Goal: Task Accomplishment & Management: Use online tool/utility

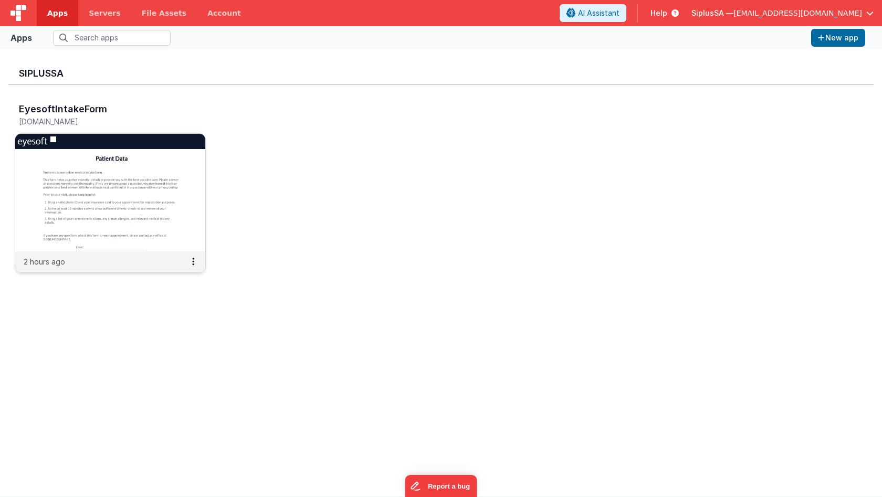
click at [125, 170] on img at bounding box center [110, 193] width 190 height 118
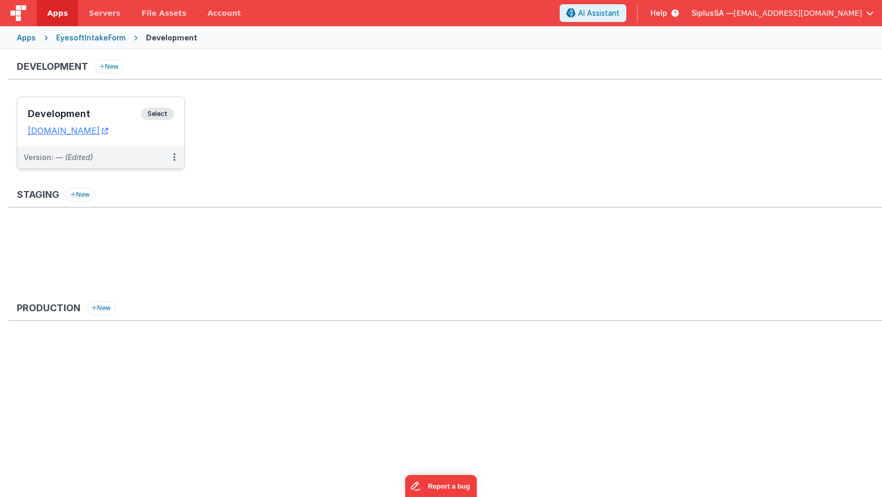
click at [162, 111] on span "Select" at bounding box center [157, 114] width 33 height 13
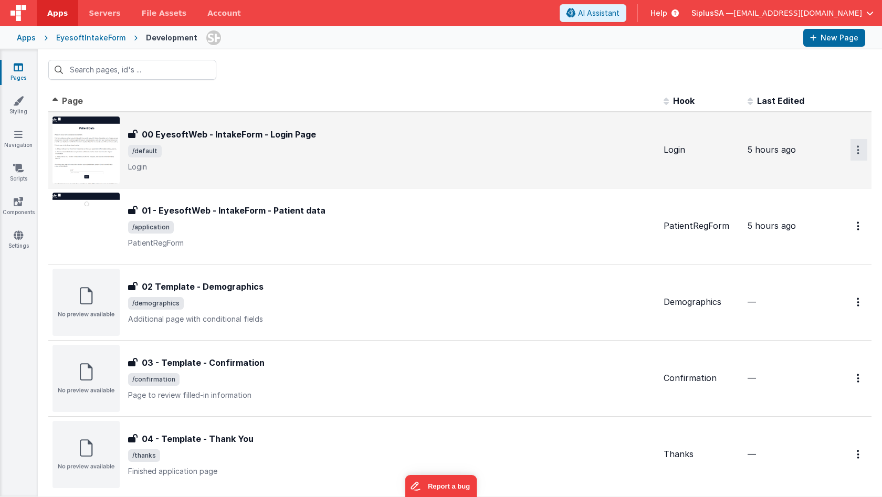
click at [852, 156] on button "Options" at bounding box center [859, 150] width 17 height 22
click at [784, 186] on link "Preview" at bounding box center [821, 193] width 92 height 19
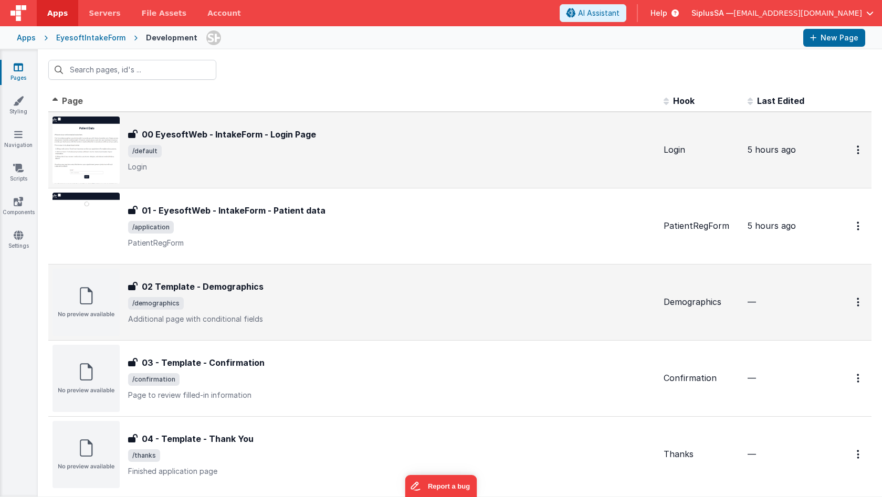
click at [274, 287] on div "02 Template - Demographics" at bounding box center [391, 286] width 527 height 13
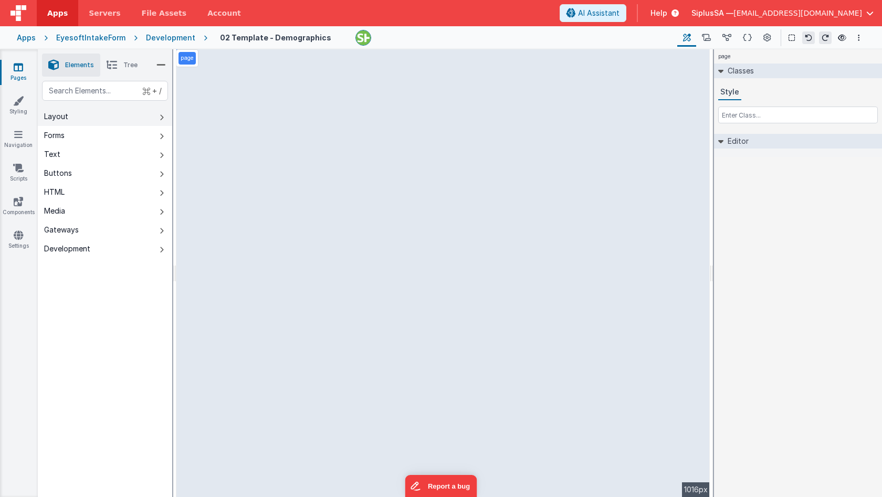
click at [123, 120] on button "Layout" at bounding box center [105, 116] width 134 height 19
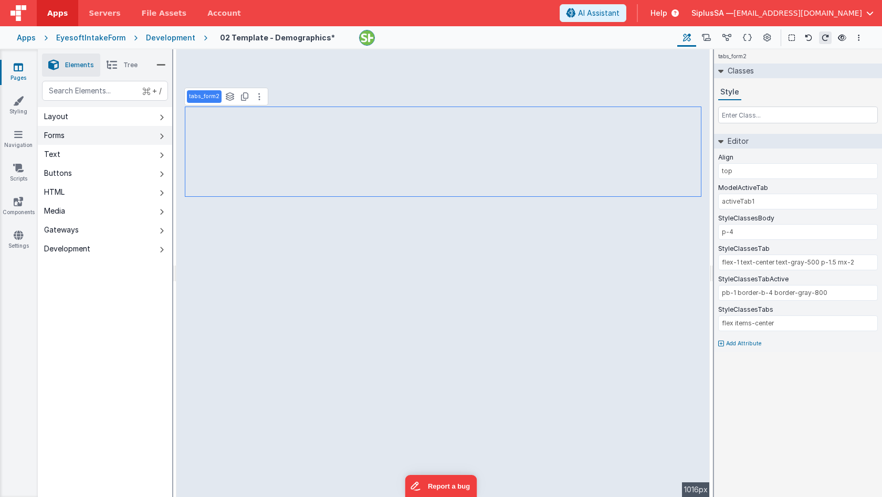
click at [117, 136] on button "Forms" at bounding box center [105, 135] width 134 height 19
type input "Email"
select select "email"
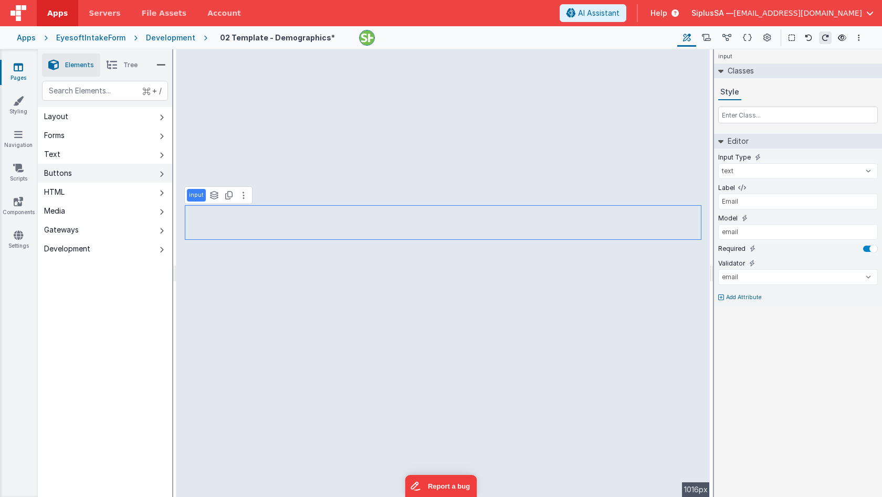
click at [122, 165] on button "Buttons" at bounding box center [105, 173] width 134 height 19
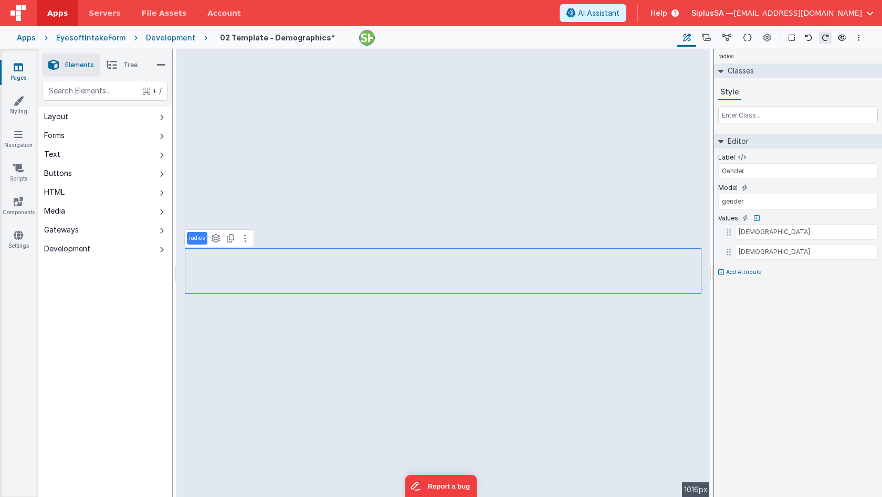
click at [143, 61] on li "Tree" at bounding box center [122, 65] width 44 height 23
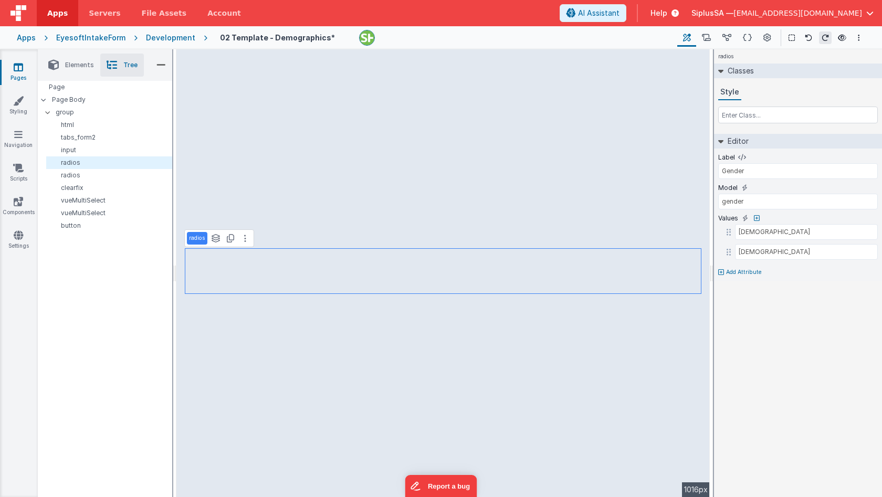
click at [83, 70] on li "Elements" at bounding box center [71, 65] width 58 height 23
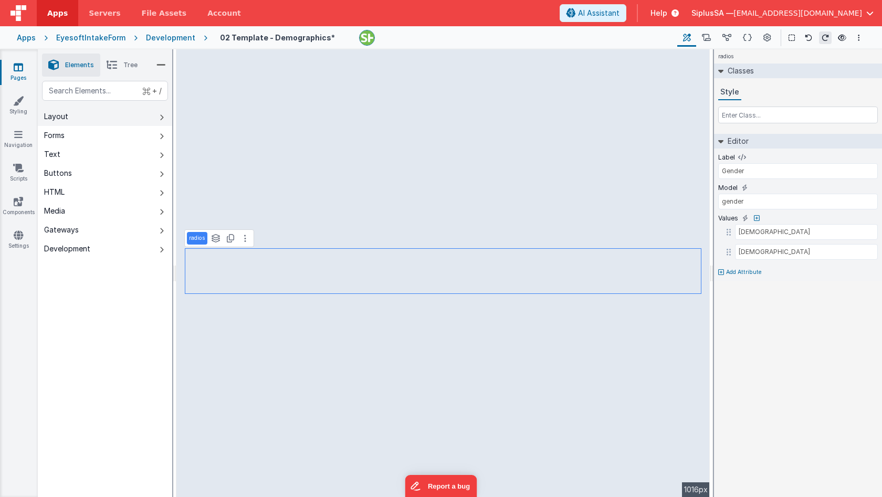
click at [98, 118] on button "Layout" at bounding box center [105, 116] width 134 height 19
click at [88, 133] on button "Forms" at bounding box center [105, 135] width 134 height 19
type input "Your Objectives"
type input "This hint can help guide people to fill out field, and is optional"
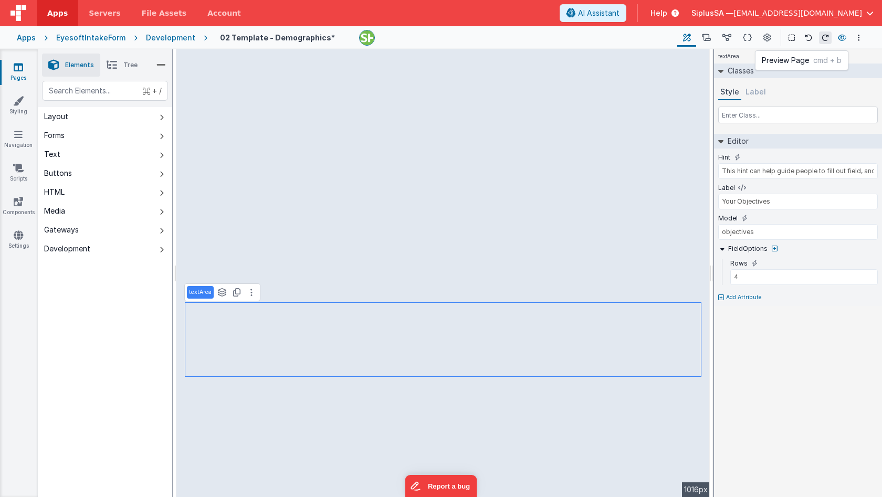
click at [839, 35] on icon at bounding box center [842, 37] width 8 height 7
click at [855, 29] on div "Page Builder Named Actions Data Model Page Schema Page Settings Show Group Outl…" at bounding box center [771, 38] width 188 height 18
click at [855, 33] on button "Options" at bounding box center [859, 38] width 13 height 13
click at [803, 54] on p "Save" at bounding box center [798, 58] width 66 height 11
click at [843, 39] on icon at bounding box center [842, 37] width 8 height 7
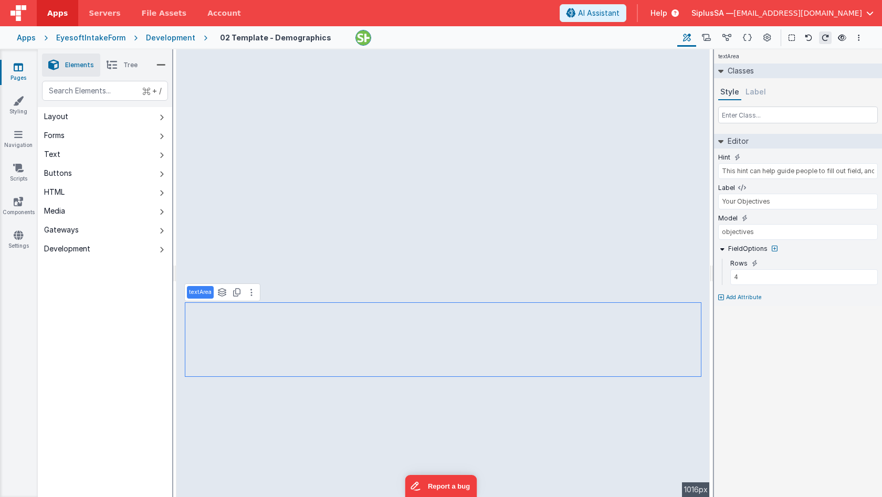
click at [95, 36] on div "EyesoftIntakeForm" at bounding box center [90, 38] width 69 height 11
